Goal: Task Accomplishment & Management: Use online tool/utility

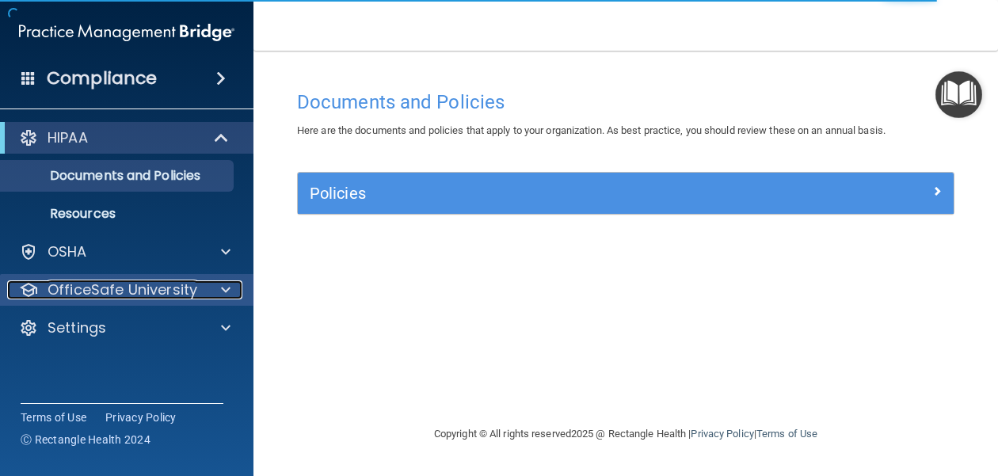
click at [224, 289] on span at bounding box center [226, 290] width 10 height 19
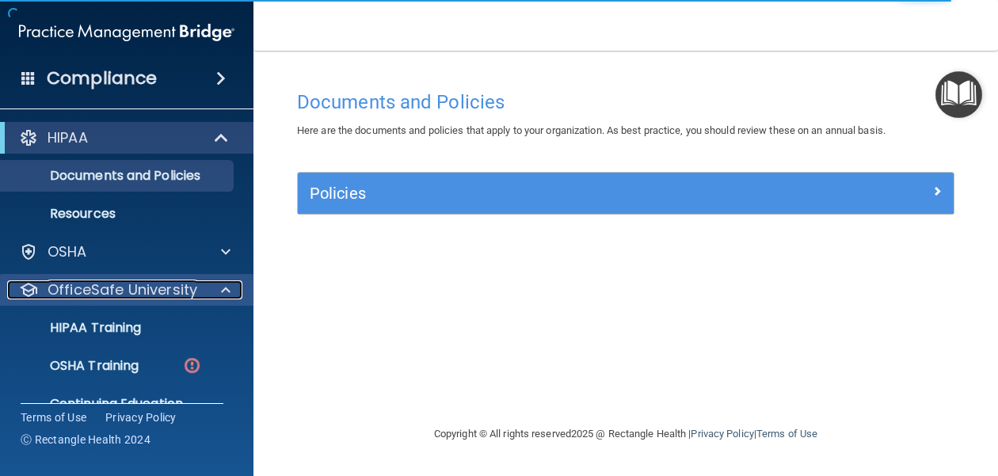
scroll to position [67, 0]
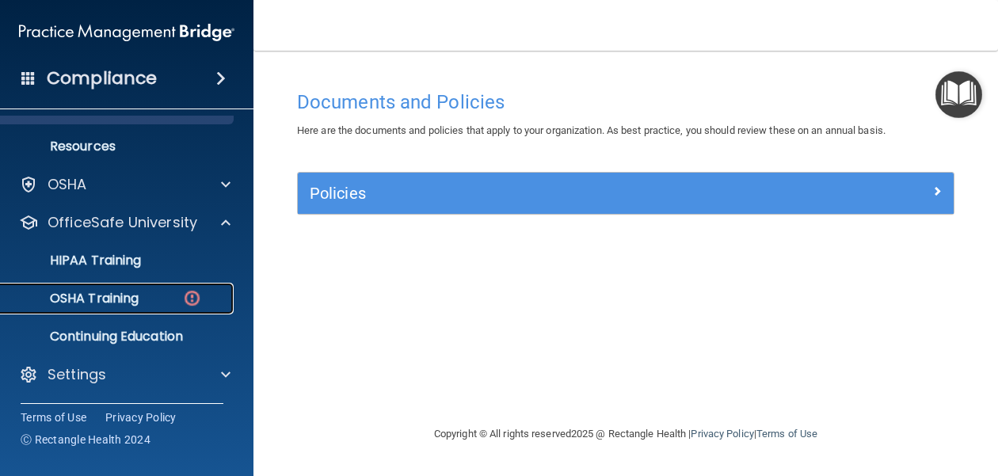
click at [183, 291] on img at bounding box center [192, 298] width 20 height 20
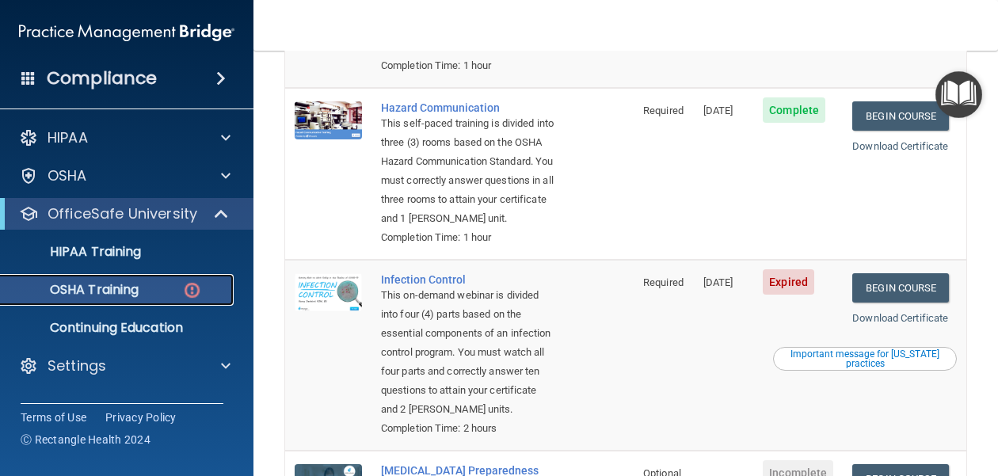
scroll to position [371, 0]
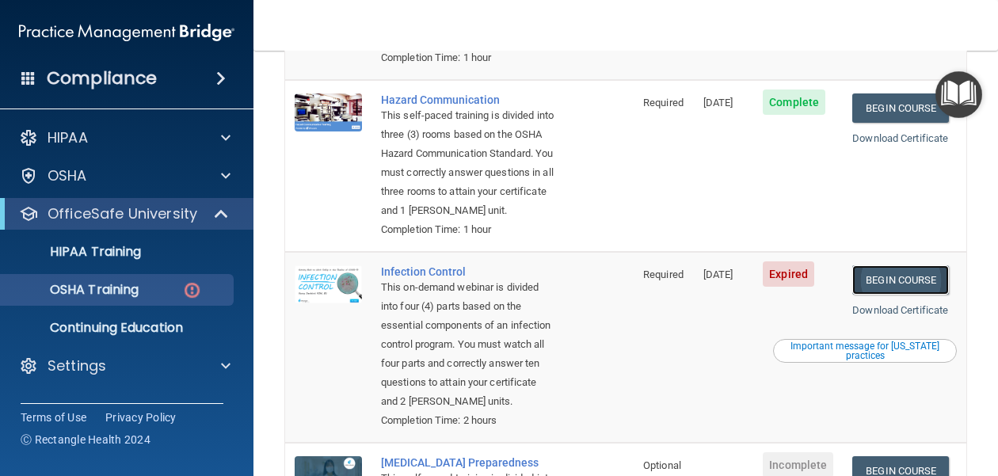
click at [907, 279] on link "Begin Course" at bounding box center [901, 279] width 97 height 29
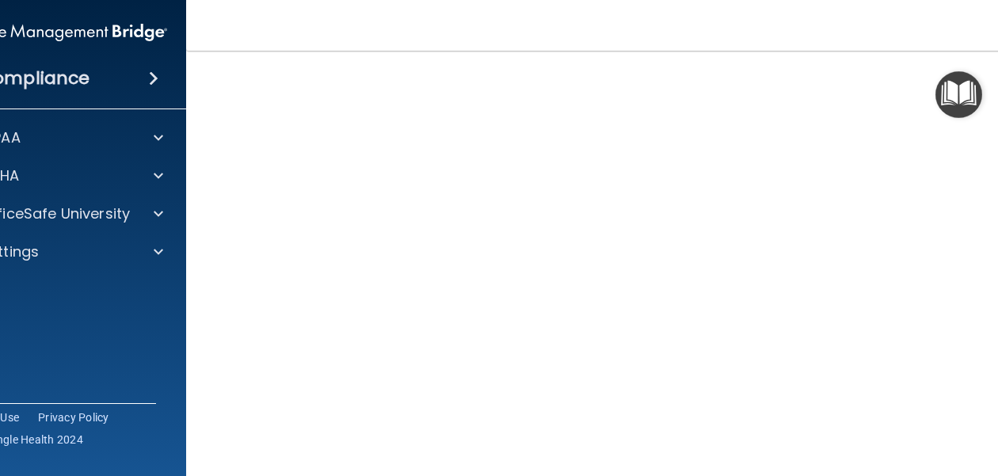
scroll to position [119, 0]
